Goal: Information Seeking & Learning: Find specific fact

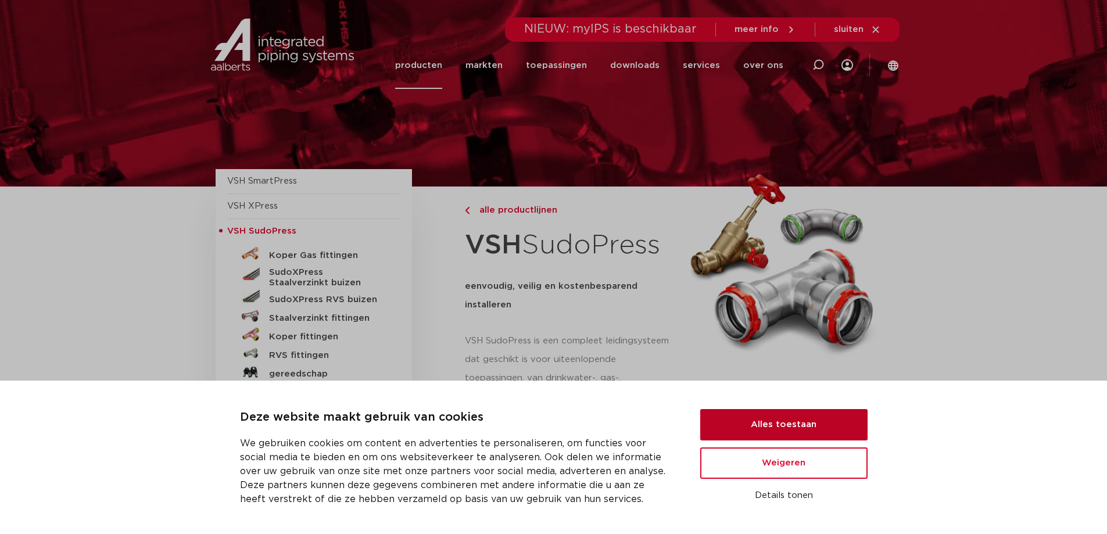
click at [768, 435] on button "Alles toestaan" at bounding box center [783, 424] width 167 height 31
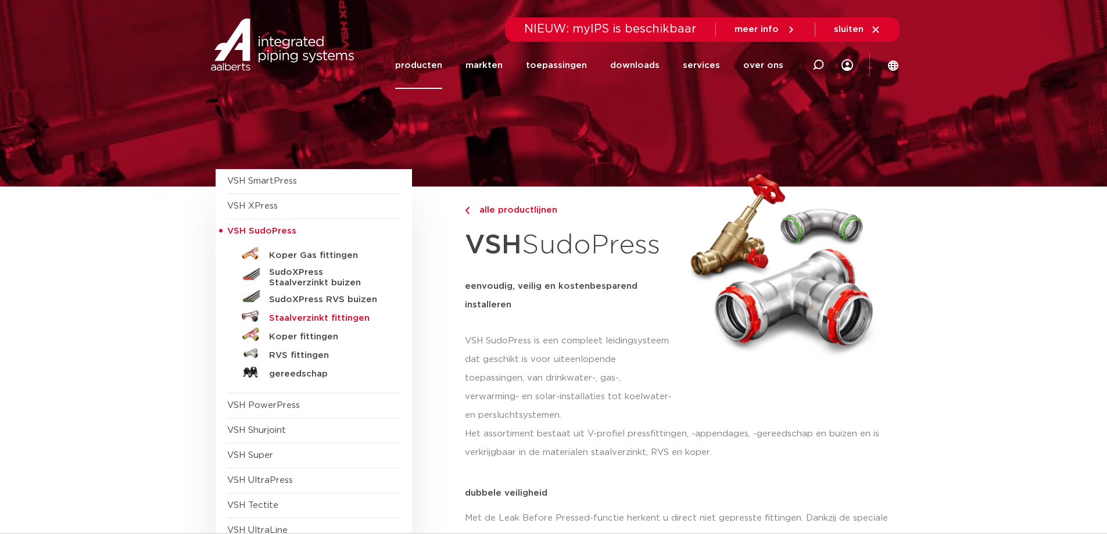
click at [295, 318] on h5 "Staalverzinkt fittingen" at bounding box center [326, 318] width 115 height 10
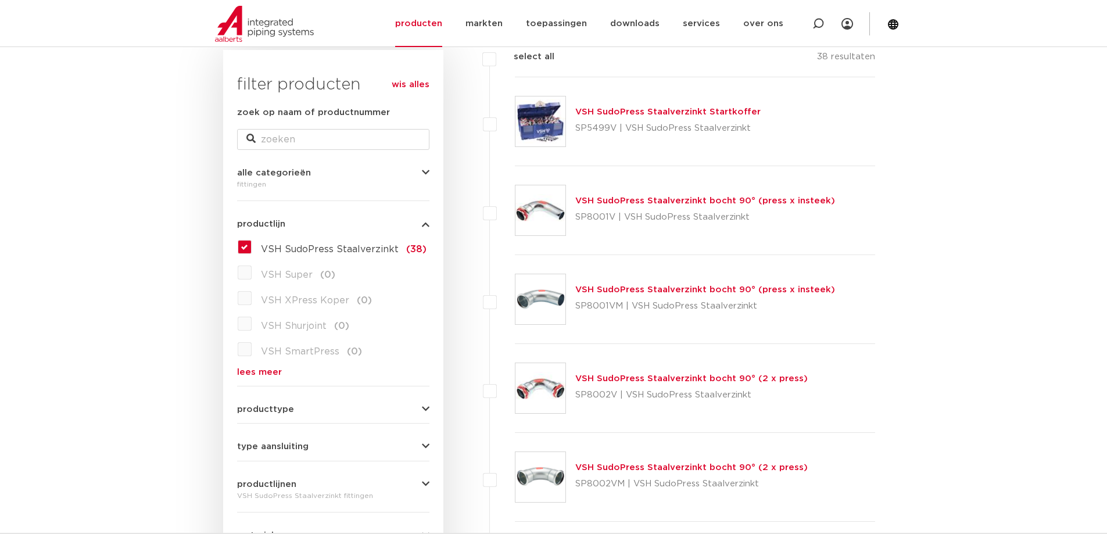
scroll to position [232, 0]
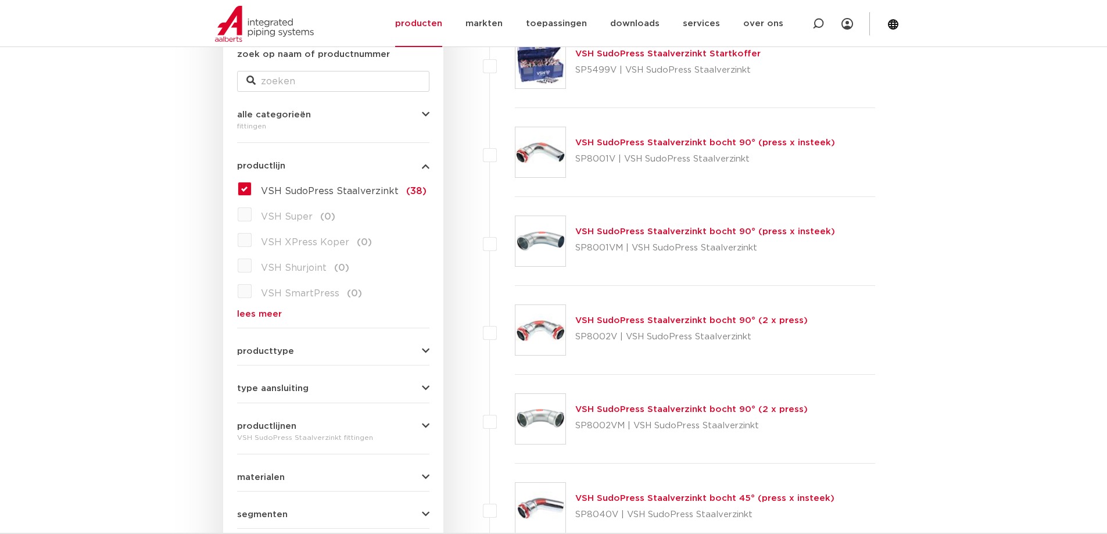
click at [416, 350] on button "producttype" at bounding box center [333, 351] width 192 height 9
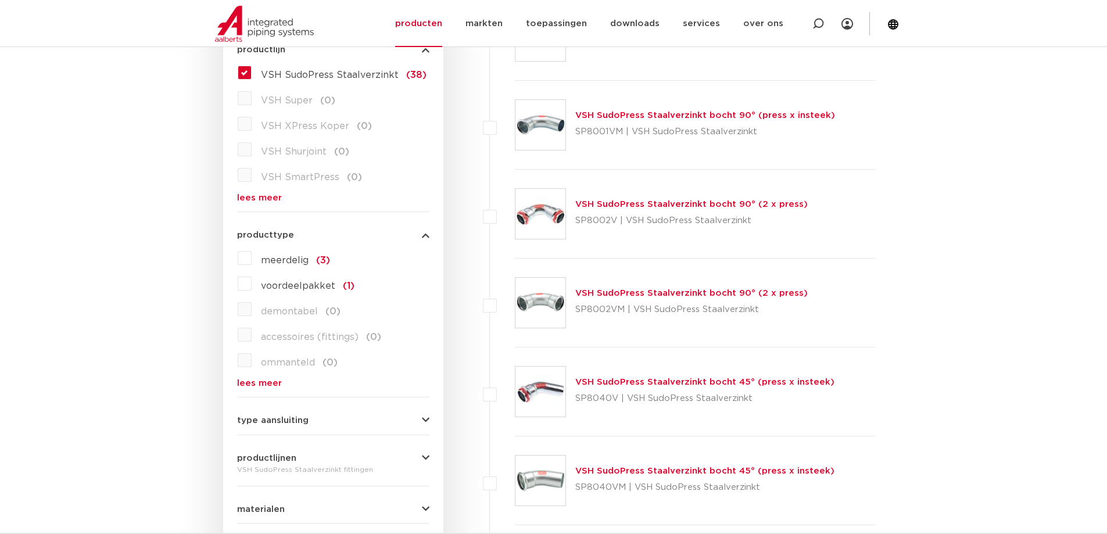
scroll to position [407, 0]
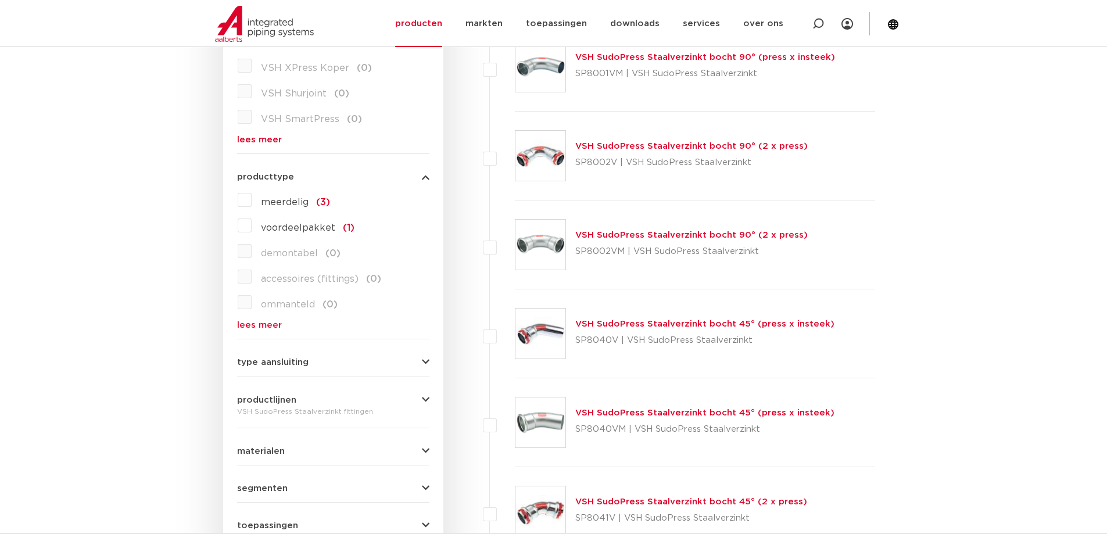
click at [425, 177] on icon "button" at bounding box center [426, 177] width 8 height 9
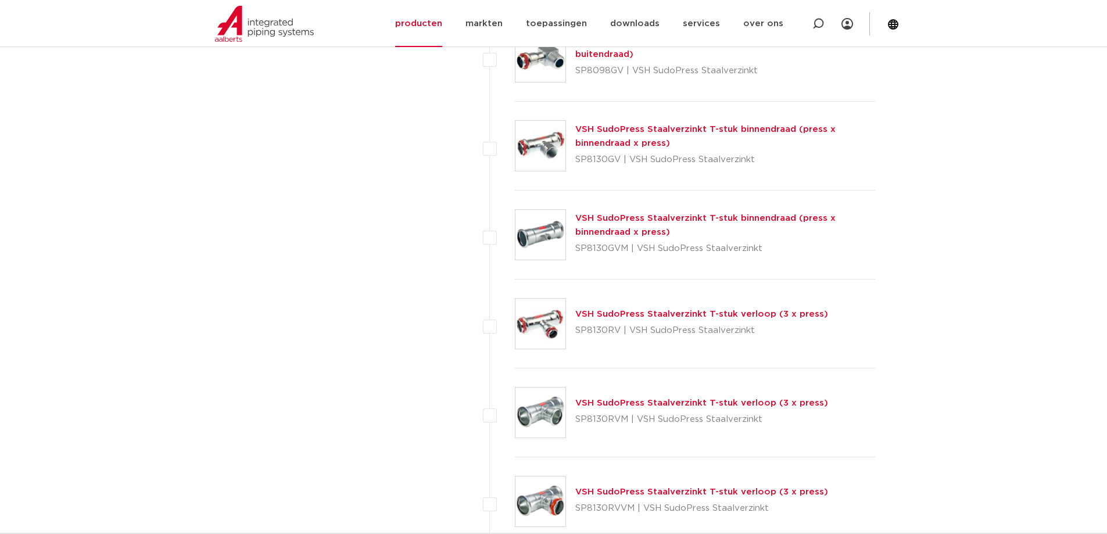
scroll to position [1278, 0]
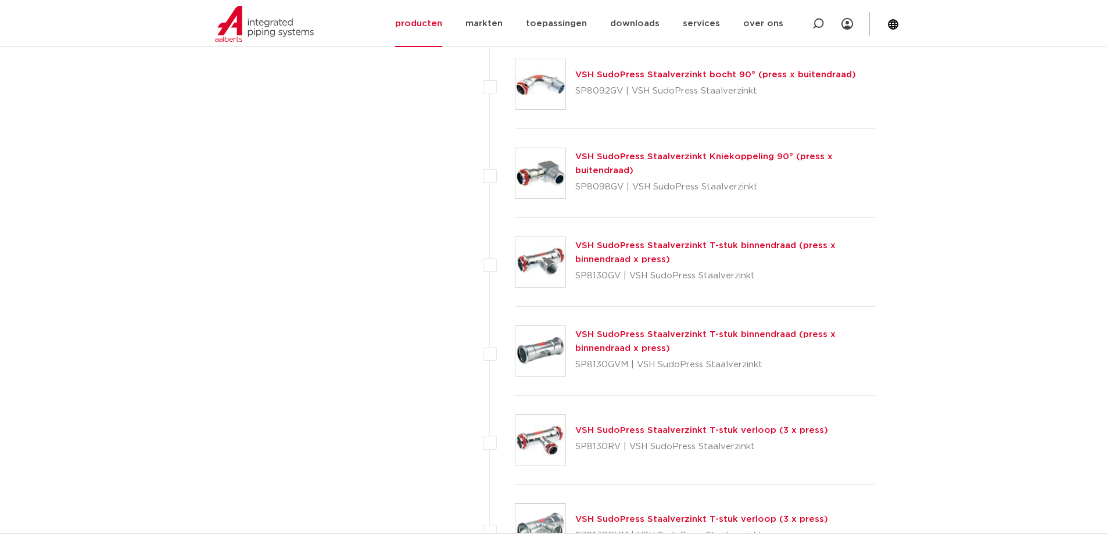
click at [646, 157] on link "VSH SudoPress Staalverzinkt Kniekoppeling 90° (press x buitendraad)" at bounding box center [703, 163] width 257 height 23
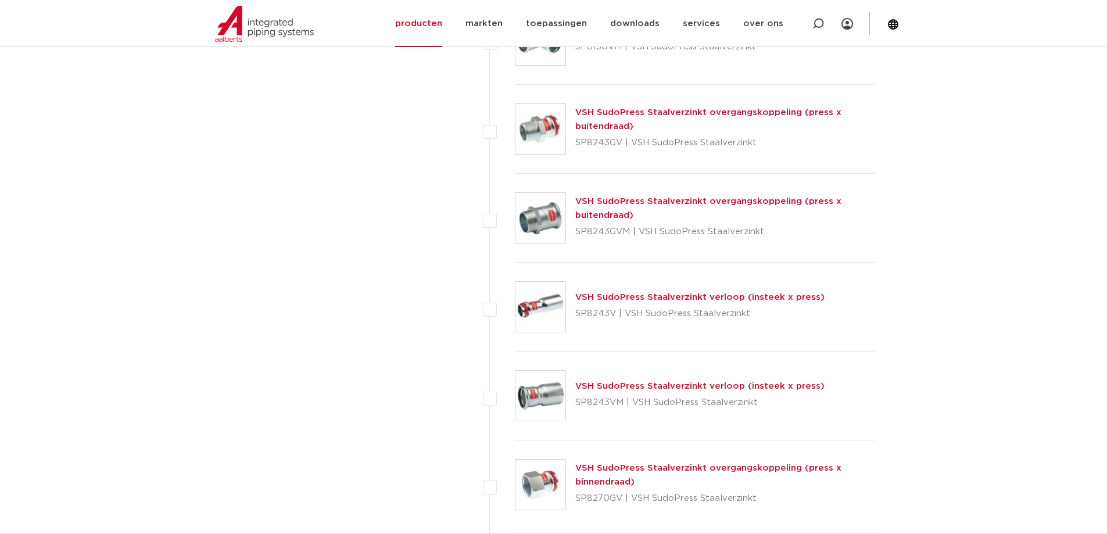
scroll to position [2091, 0]
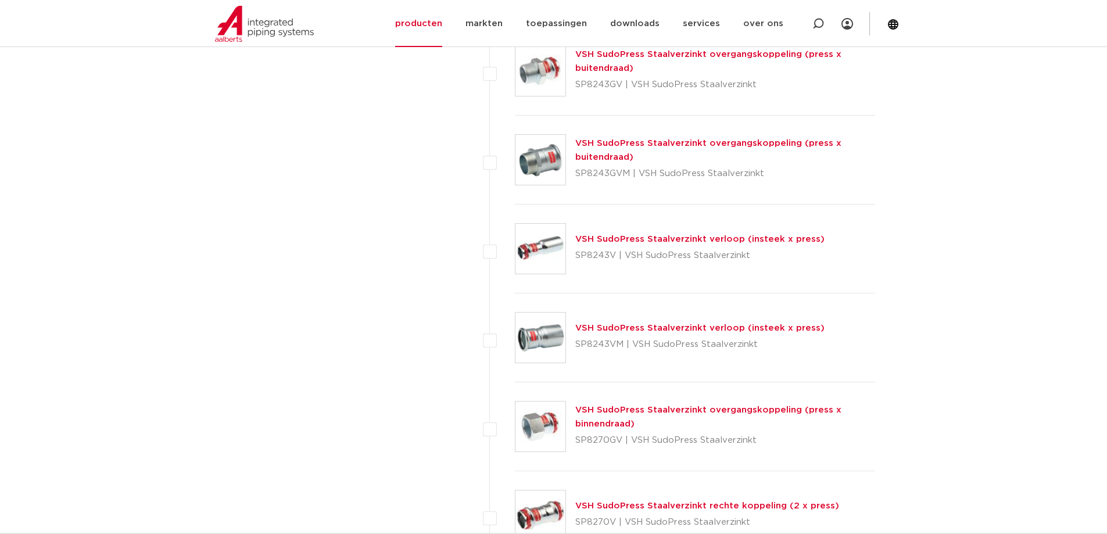
click at [658, 408] on link "VSH SudoPress Staalverzinkt overgangskoppeling (press x binnendraad)" at bounding box center [708, 416] width 266 height 23
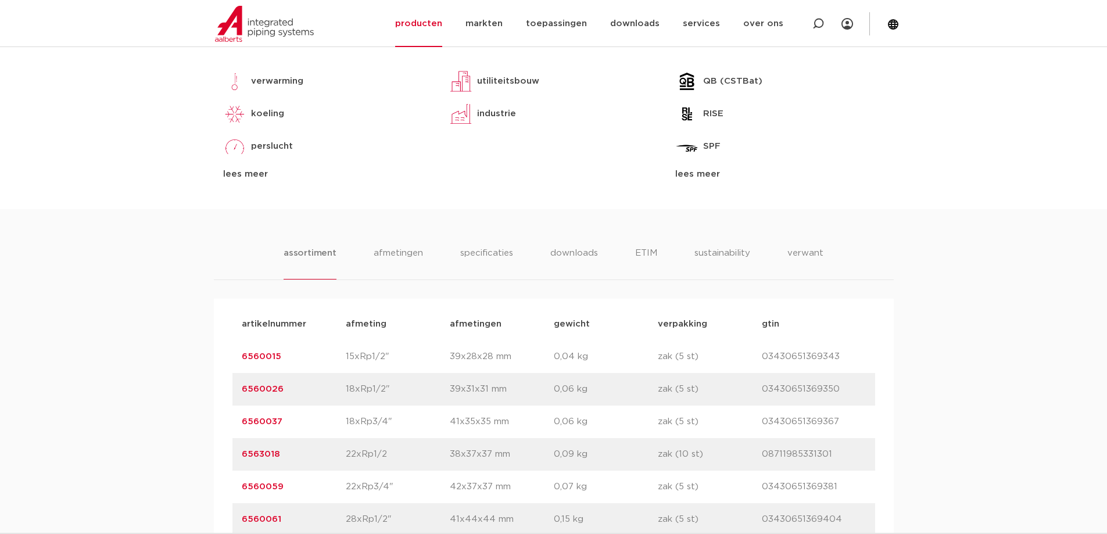
scroll to position [639, 0]
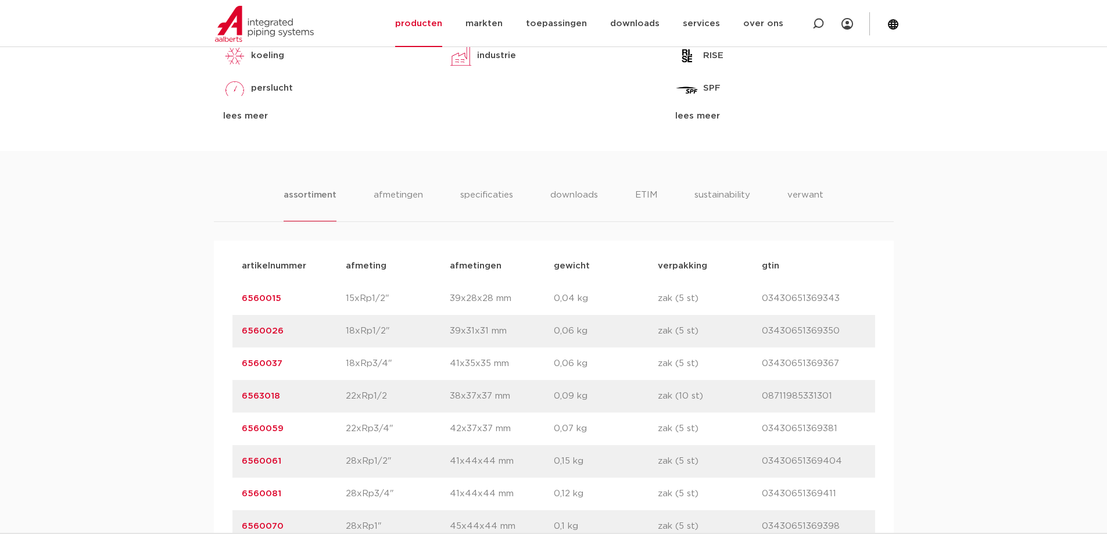
click at [260, 461] on link "6560061" at bounding box center [261, 461] width 39 height 9
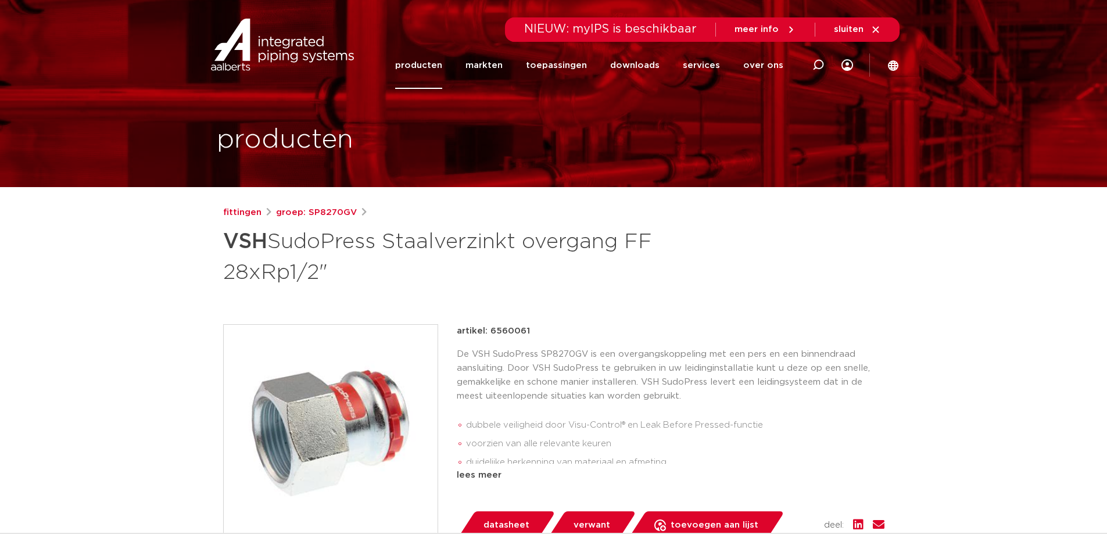
drag, startPoint x: 526, startPoint y: 329, endPoint x: 490, endPoint y: 330, distance: 36.6
click at [490, 330] on p "artikel: 6560061" at bounding box center [493, 331] width 73 height 14
copy p "6560061"
